Goal: Information Seeking & Learning: Learn about a topic

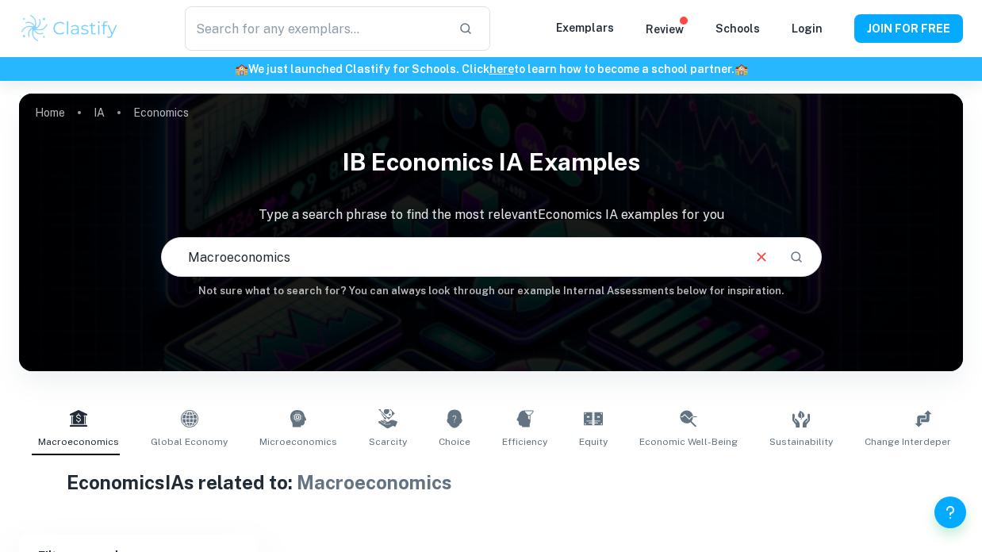
type input "Macroeconomics"
type input "Economics"
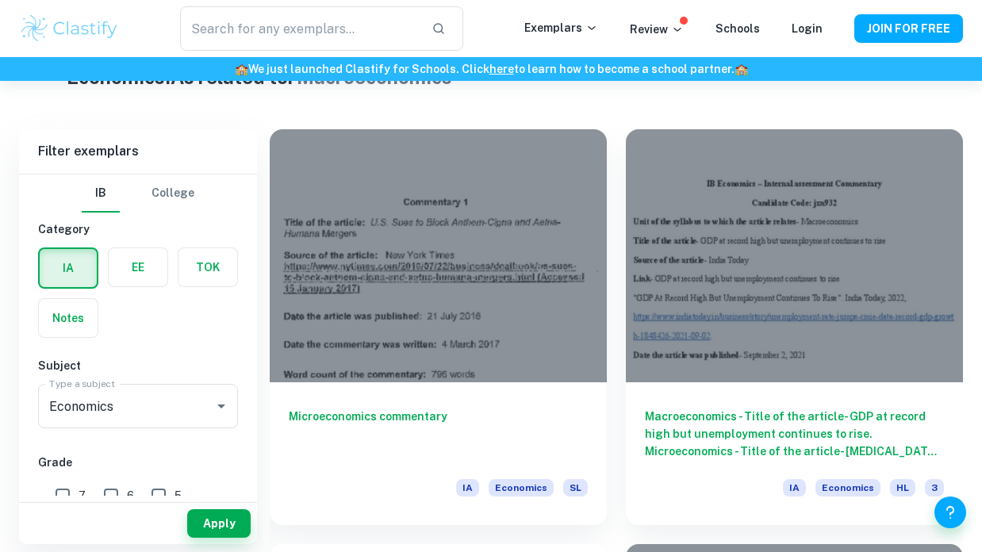
scroll to position [415, 0]
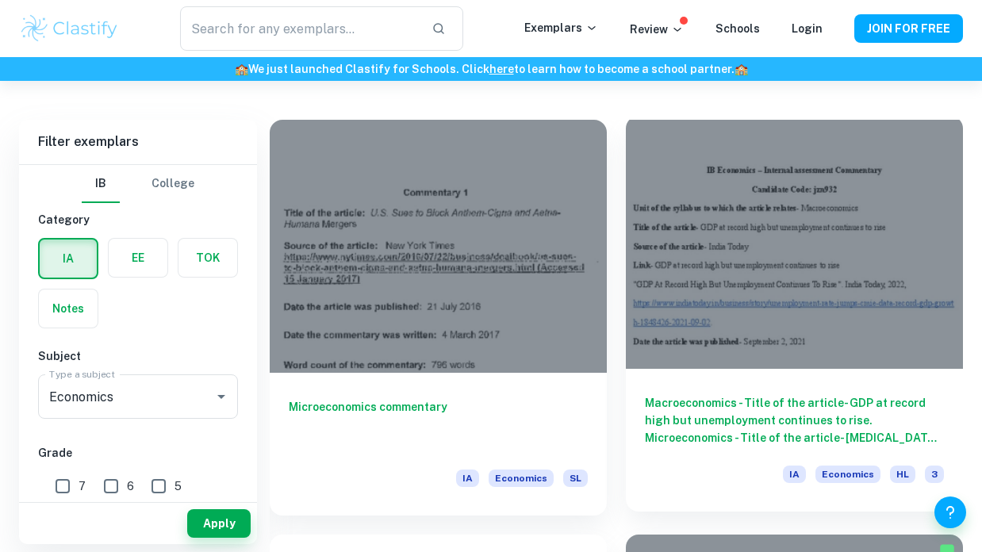
click at [711, 397] on h6 "Macroeconomics - Title of the article- GDP at record high but unemployment cont…" at bounding box center [794, 420] width 299 height 52
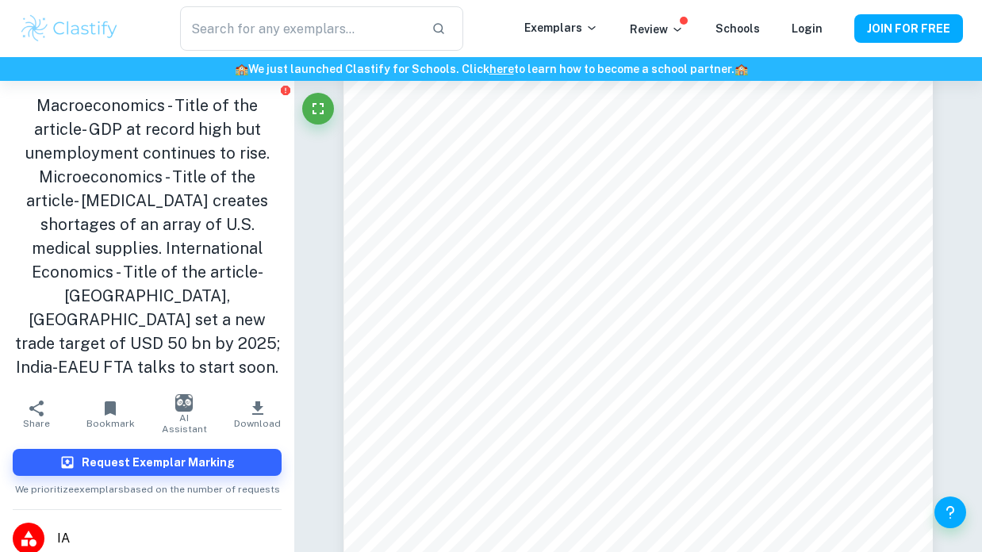
scroll to position [1826, 0]
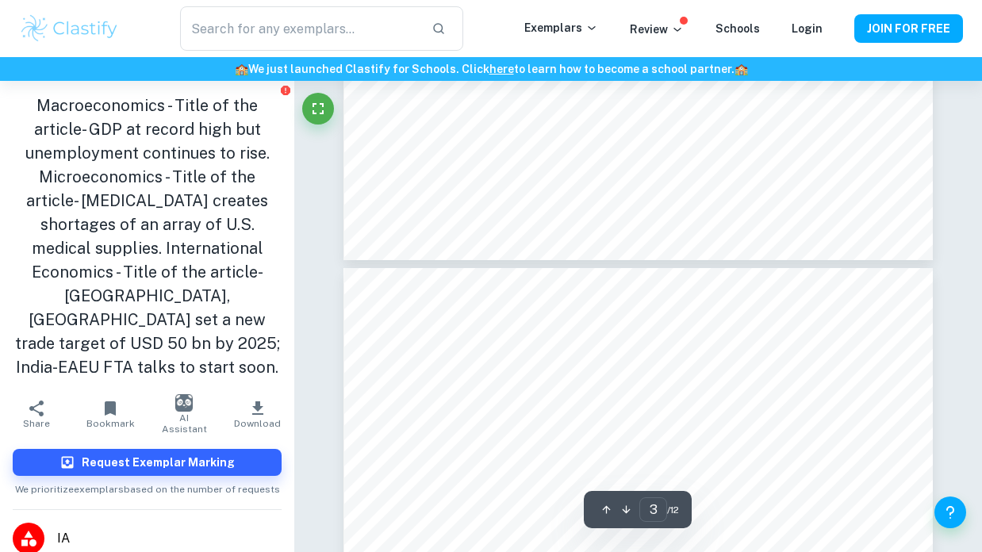
type input "4"
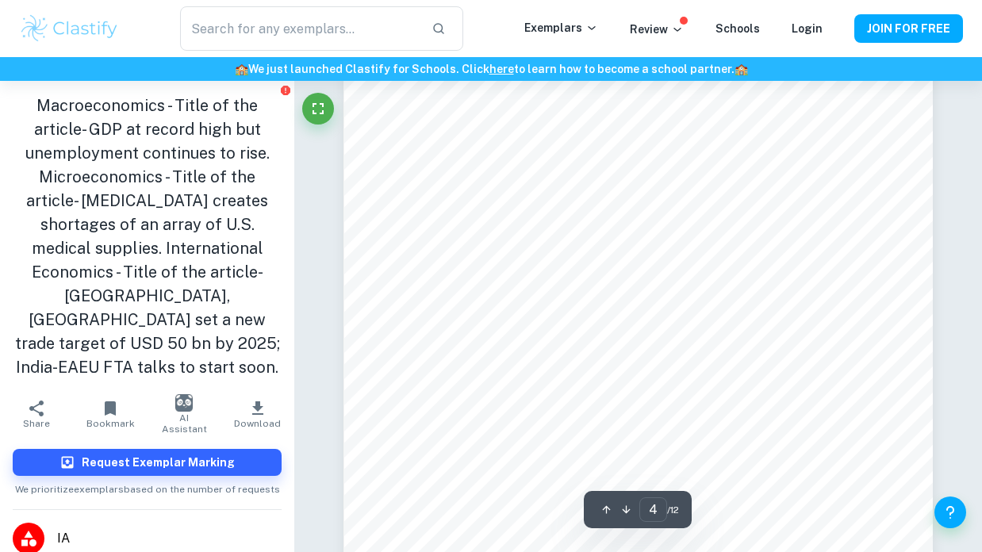
scroll to position [2722, 0]
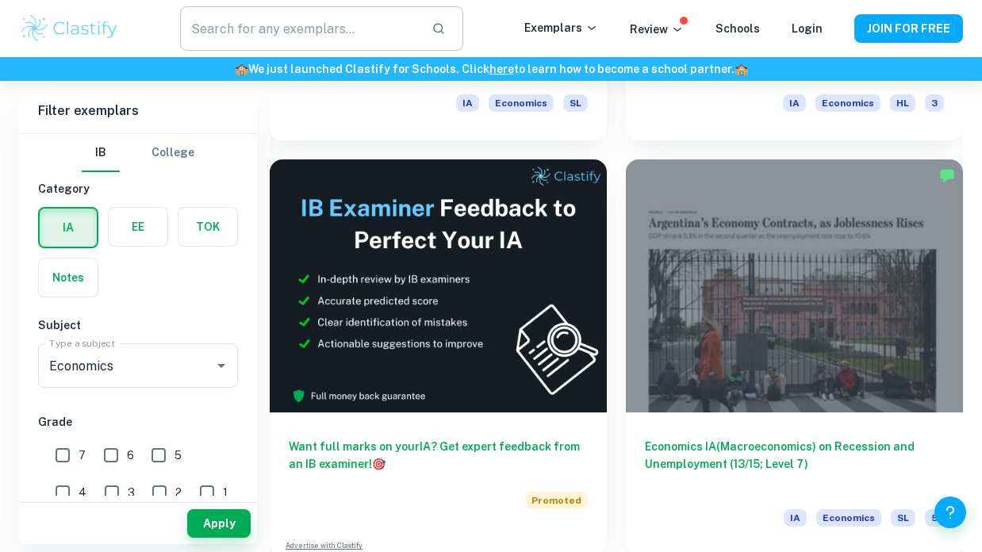
scroll to position [411, 0]
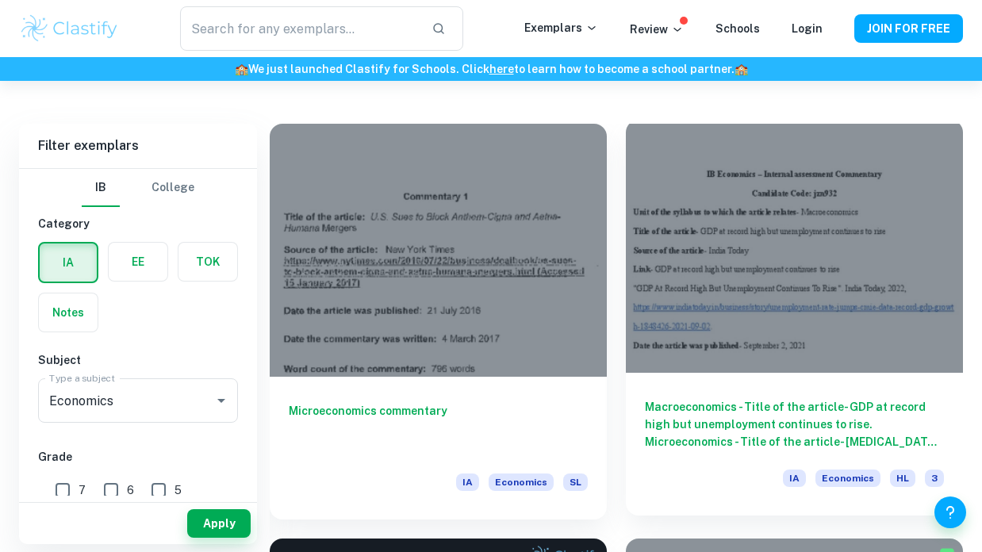
click at [725, 436] on h6 "Macroeconomics - Title of the article- GDP at record high but unemployment cont…" at bounding box center [794, 424] width 299 height 52
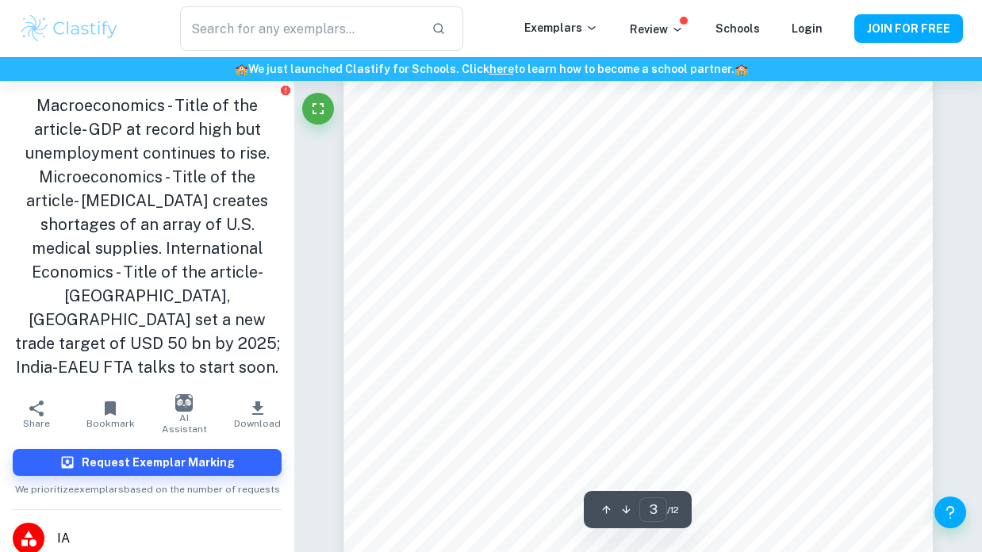
scroll to position [196, 0]
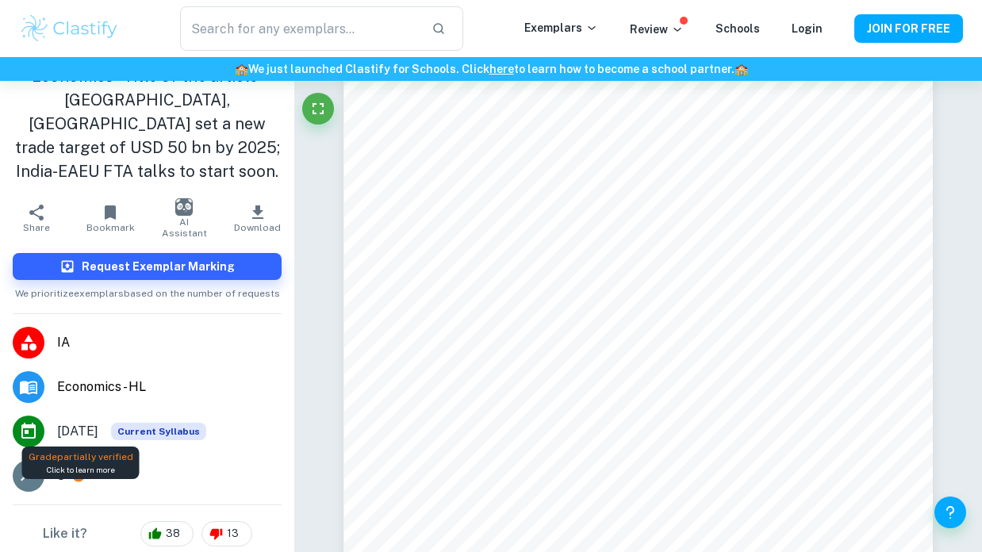
click at [79, 469] on icon at bounding box center [78, 476] width 14 height 14
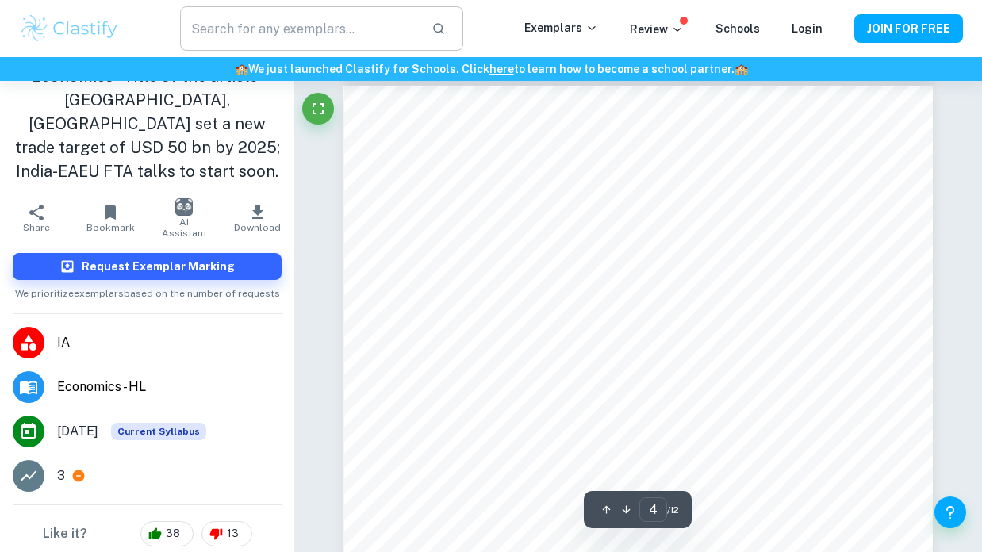
scroll to position [2514, 0]
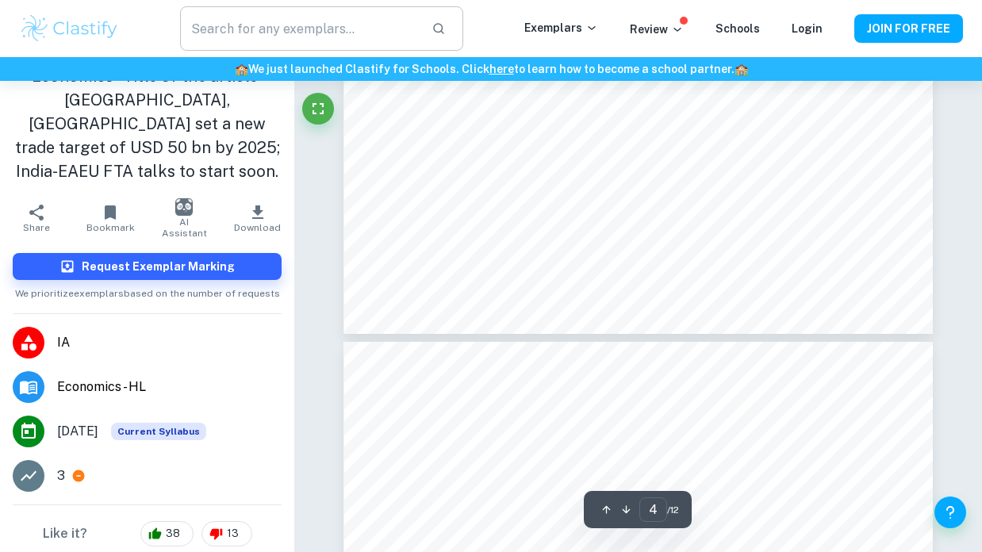
type input "3"
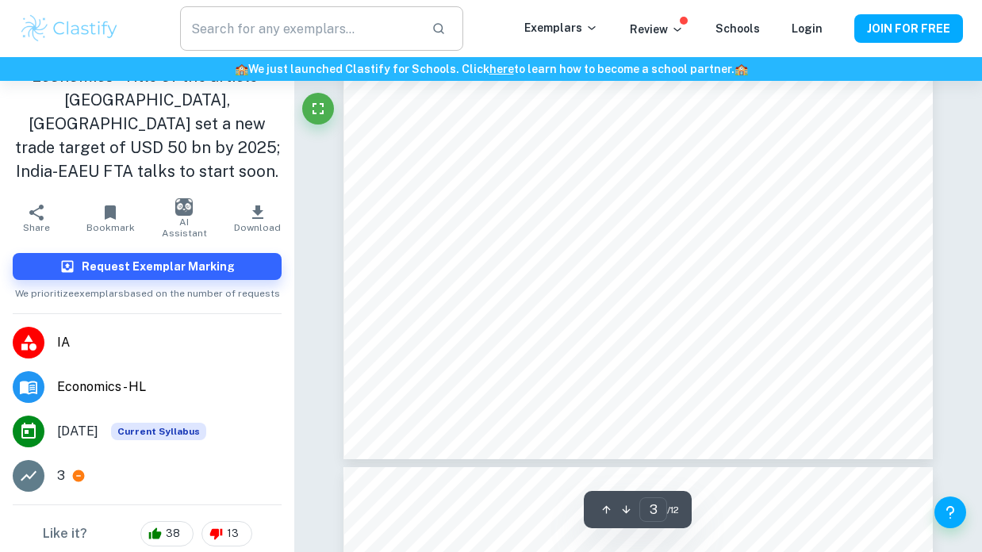
scroll to position [1752, 0]
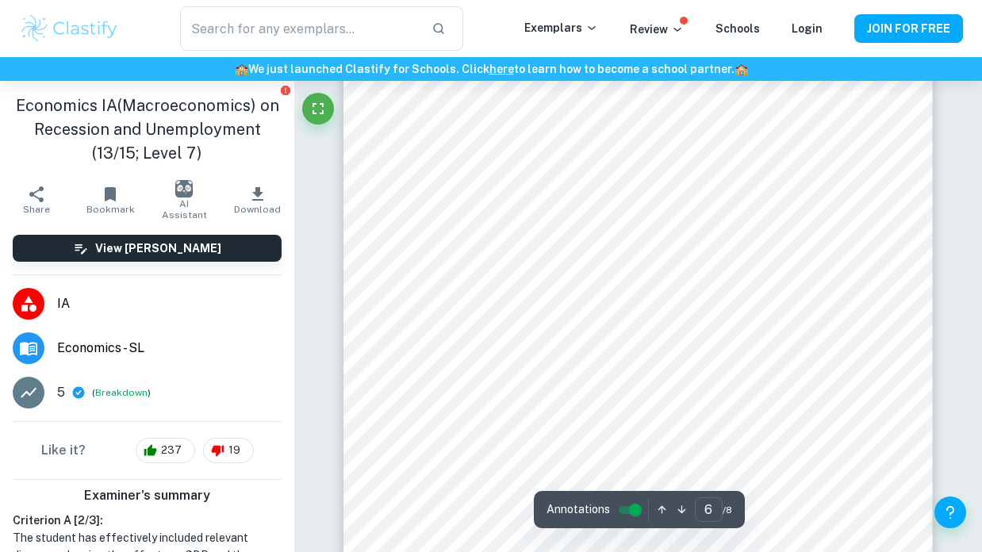
scroll to position [4134, 0]
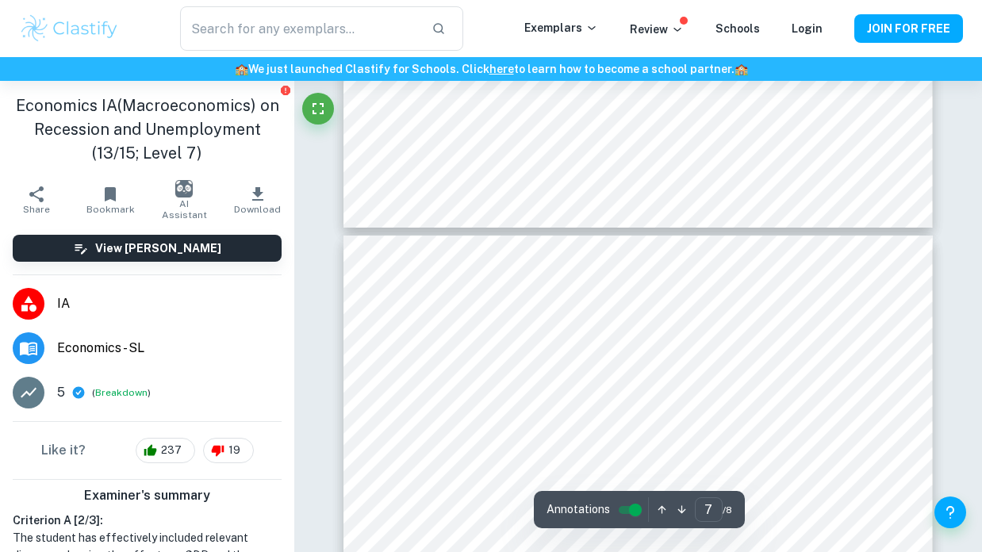
type input "8"
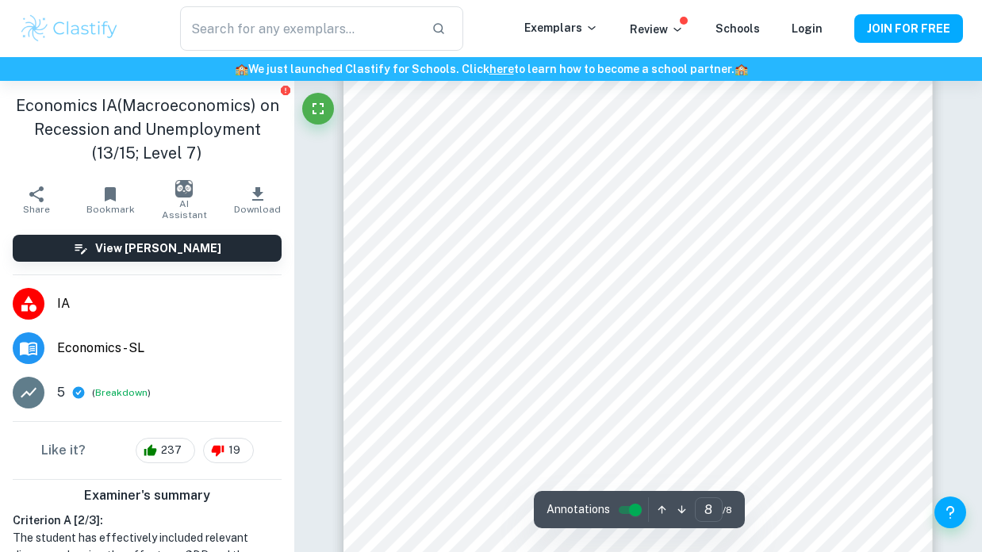
scroll to position [5926, 0]
